Goal: Task Accomplishment & Management: Complete application form

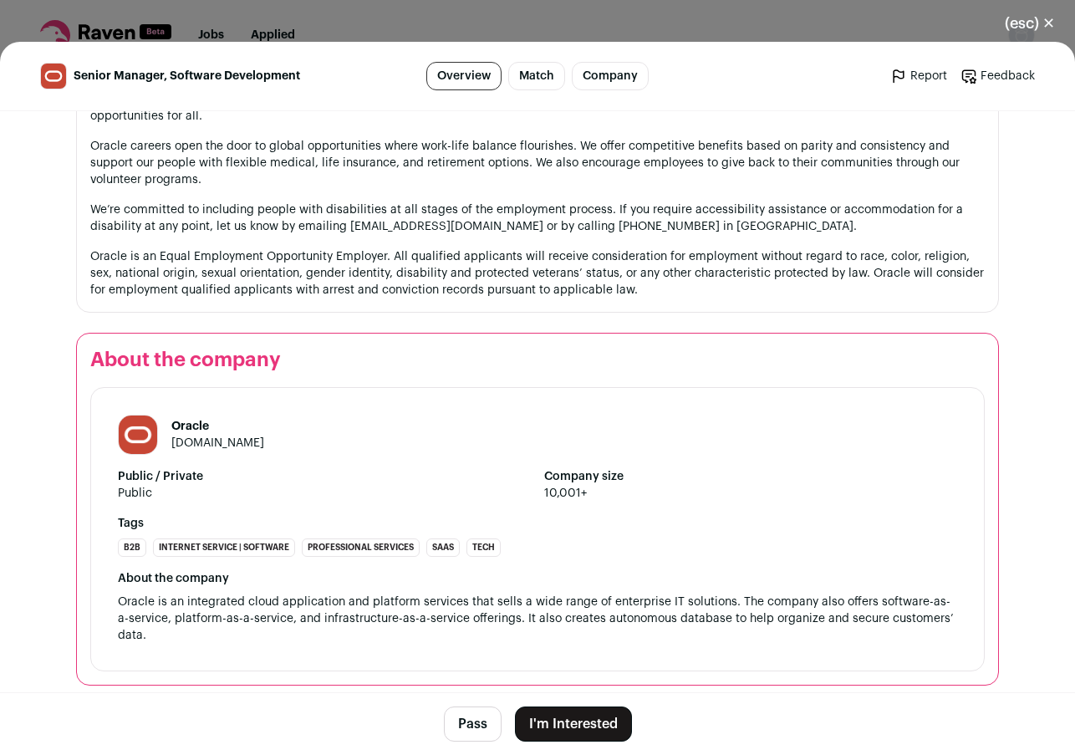
scroll to position [2416, 0]
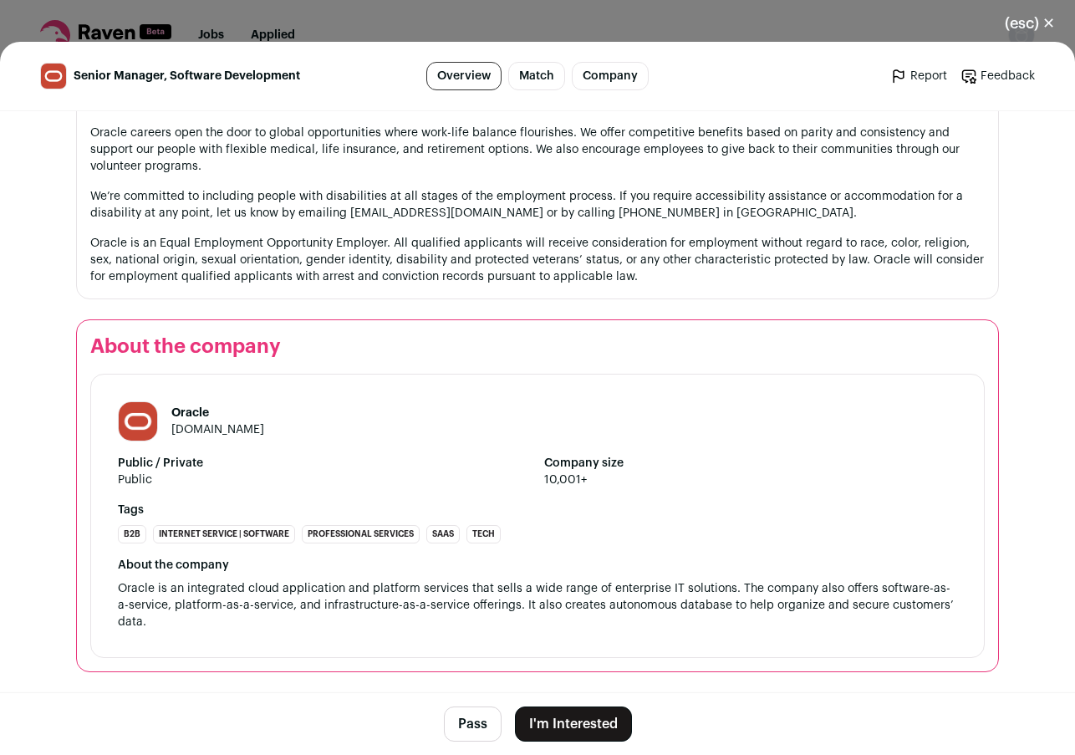
click at [564, 723] on button "I'm Interested" at bounding box center [573, 724] width 117 height 35
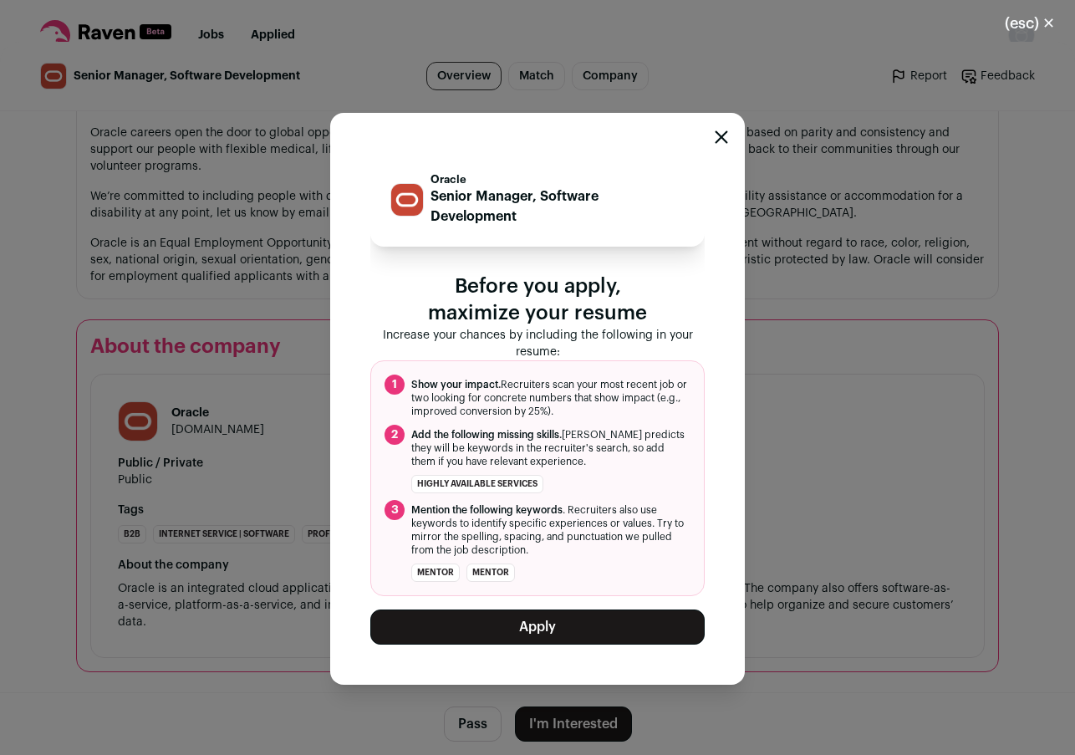
click at [574, 637] on button "Apply" at bounding box center [537, 627] width 334 height 35
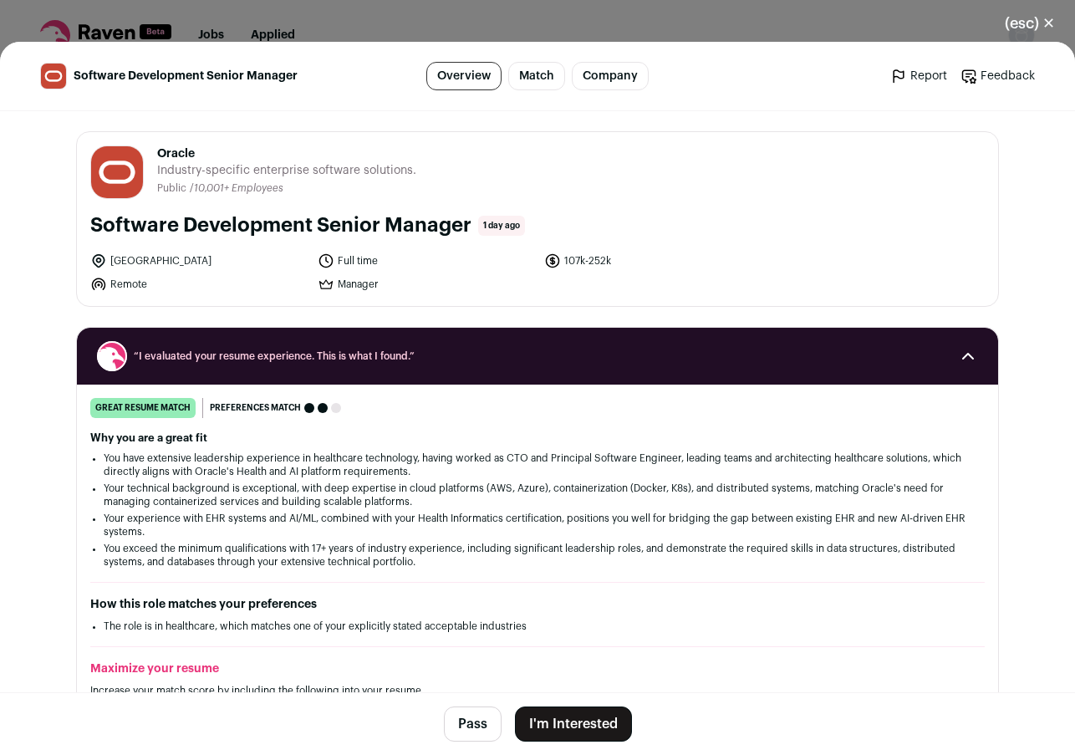
click at [559, 732] on button "I'm Interested" at bounding box center [573, 724] width 117 height 35
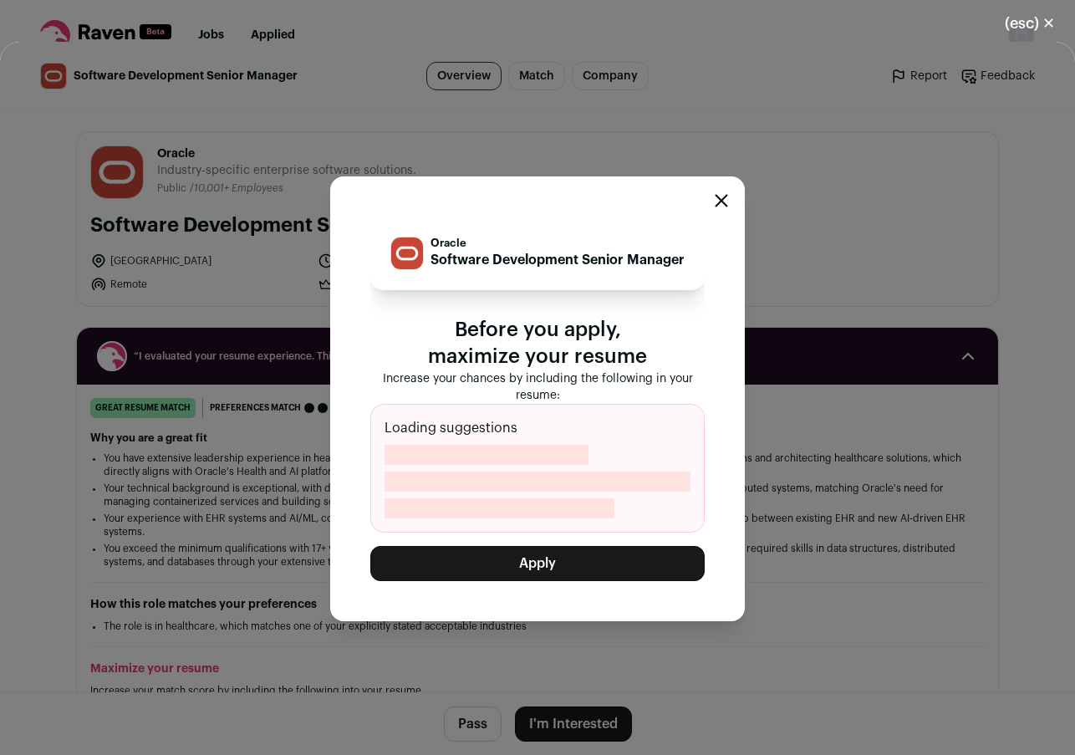
click at [538, 571] on button "Apply" at bounding box center [537, 563] width 334 height 35
